Goal: Task Accomplishment & Management: Manage account settings

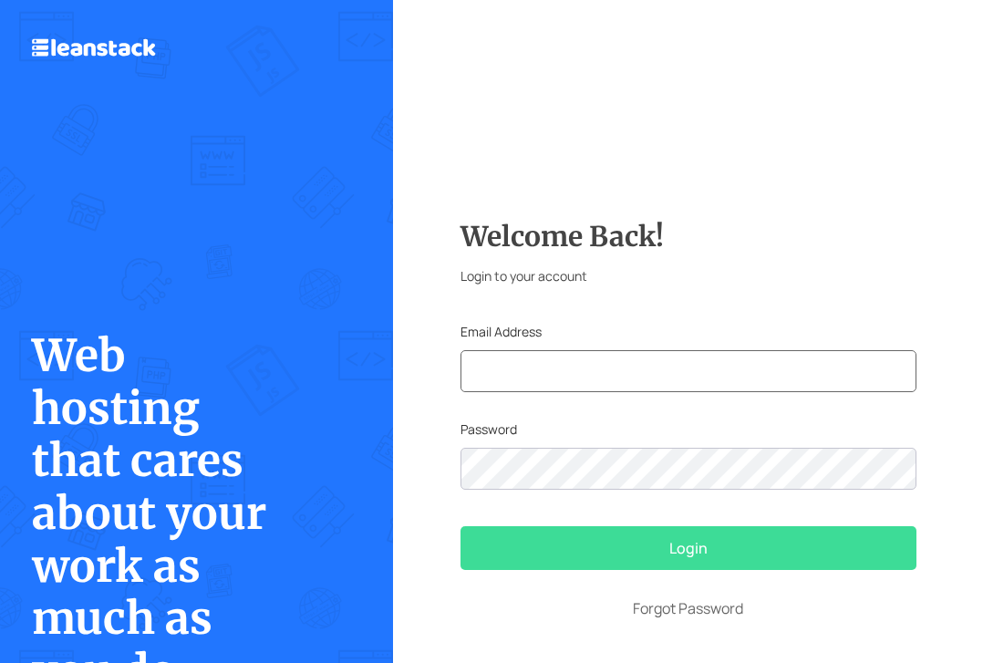
click at [585, 357] on input "text" at bounding box center [688, 371] width 456 height 42
type input "[EMAIL_ADDRESS][DOMAIN_NAME]"
click at [681, 606] on link "Forgot Password" at bounding box center [688, 608] width 456 height 22
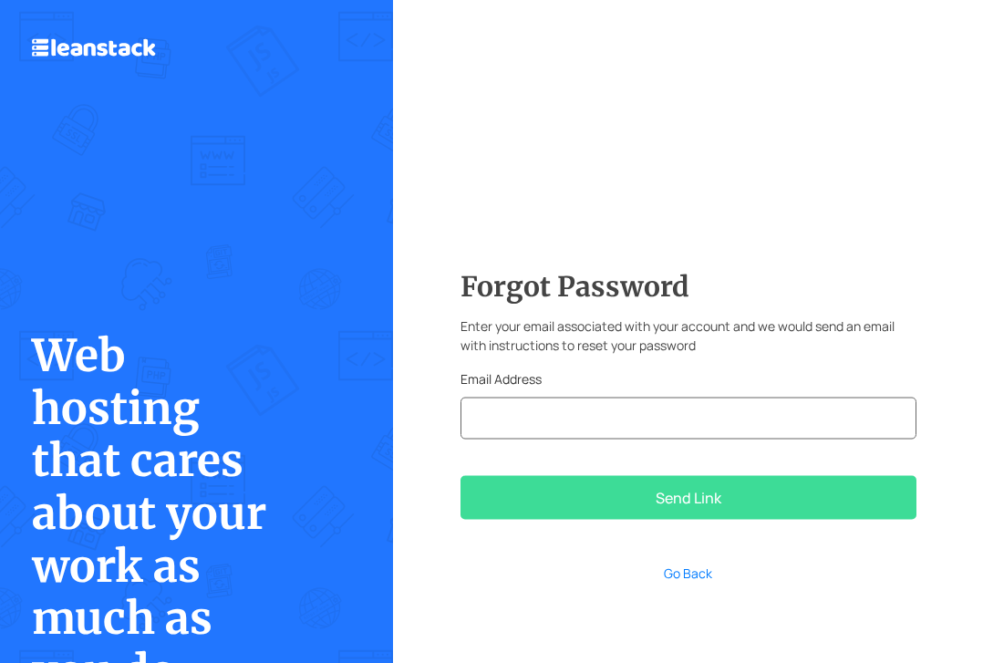
click at [540, 414] on input "email" at bounding box center [688, 417] width 456 height 42
type input "[EMAIL_ADDRESS][DOMAIN_NAME]"
click at [677, 507] on button "Send Link" at bounding box center [688, 497] width 456 height 44
click at [684, 503] on button "Send Link" at bounding box center [688, 497] width 456 height 44
drag, startPoint x: 643, startPoint y: 417, endPoint x: 470, endPoint y: 400, distance: 174.0
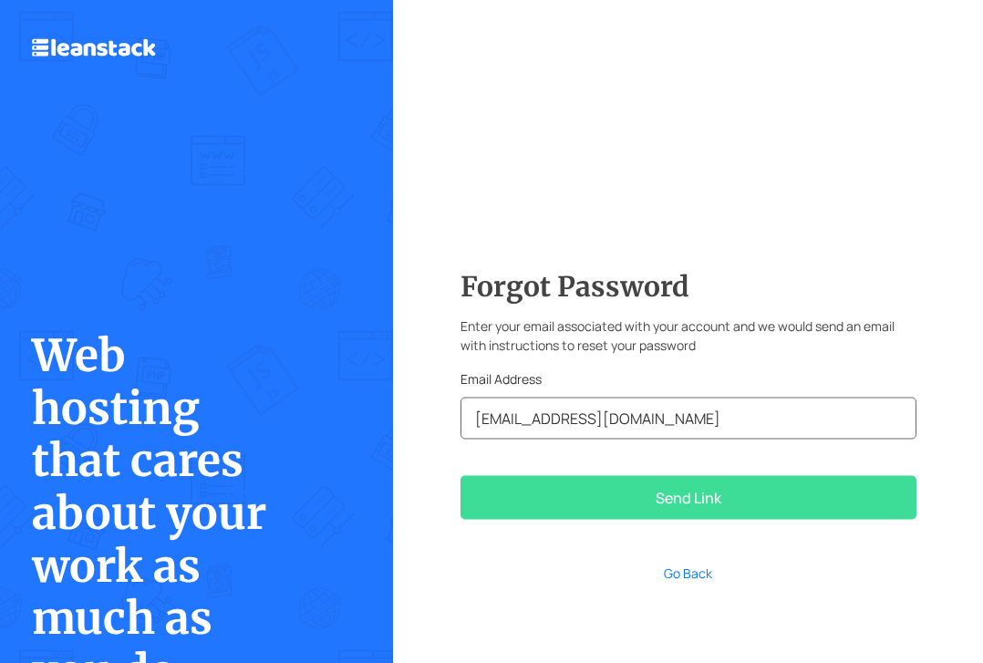
click at [470, 400] on input "[EMAIL_ADDRESS][DOMAIN_NAME]" at bounding box center [688, 417] width 456 height 42
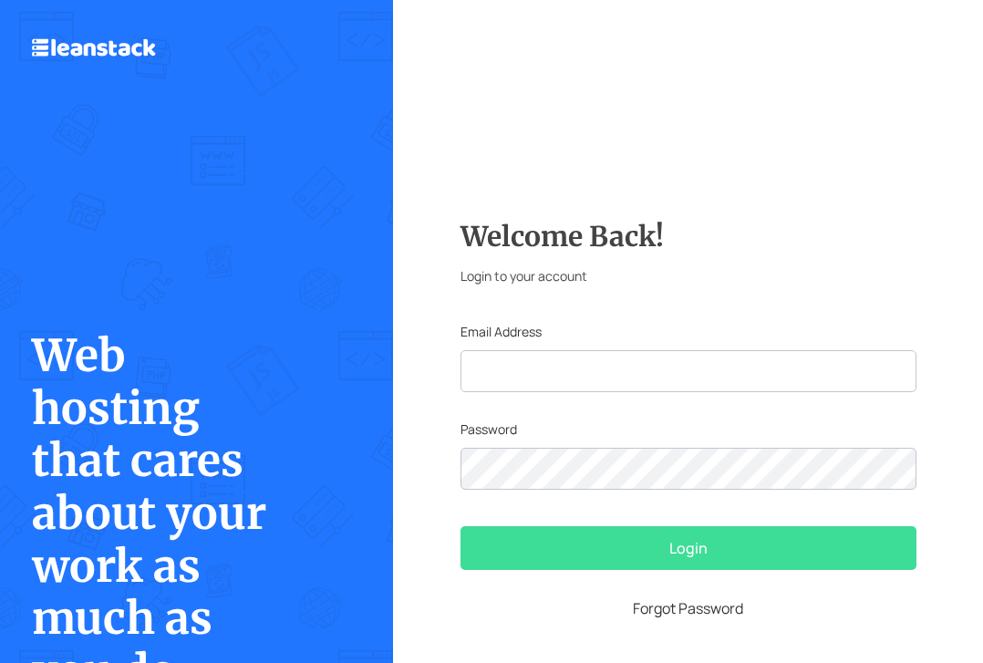
click at [673, 605] on link "Forgot Password" at bounding box center [688, 608] width 456 height 22
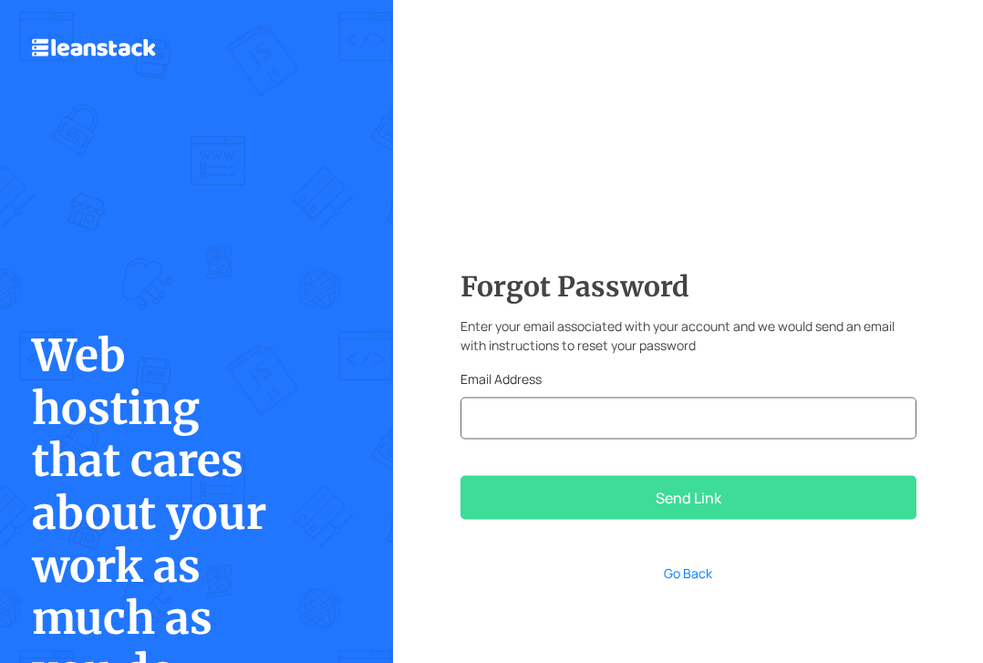
click at [577, 419] on input "email" at bounding box center [688, 417] width 456 height 42
type input "v"
paste input "[EMAIL_ADDRESS][DOMAIN_NAME]"
type input "[EMAIL_ADDRESS][DOMAIN_NAME]"
click at [671, 498] on button "Send Link" at bounding box center [688, 497] width 456 height 44
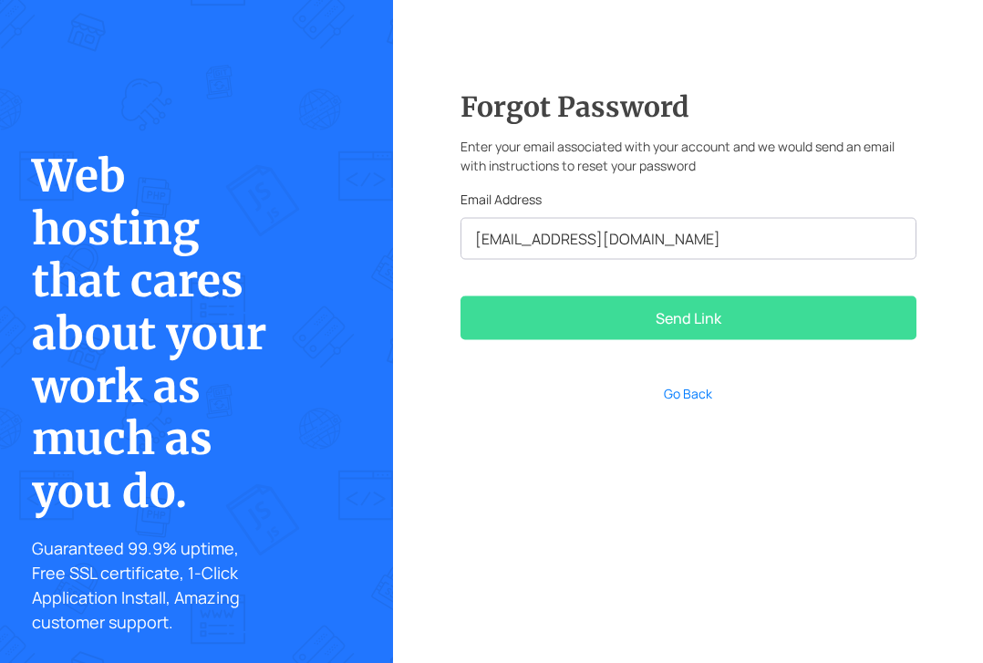
scroll to position [202, 0]
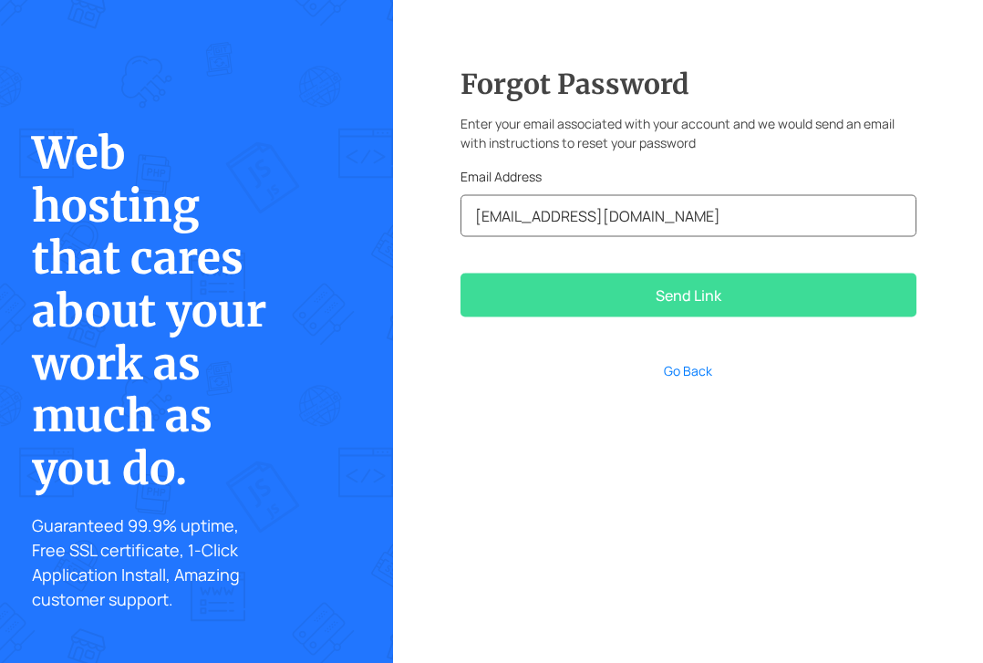
drag, startPoint x: 649, startPoint y: 218, endPoint x: 459, endPoint y: 212, distance: 189.7
click at [460, 212] on input "[EMAIL_ADDRESS][DOMAIN_NAME]" at bounding box center [688, 215] width 456 height 42
